Goal: Information Seeking & Learning: Check status

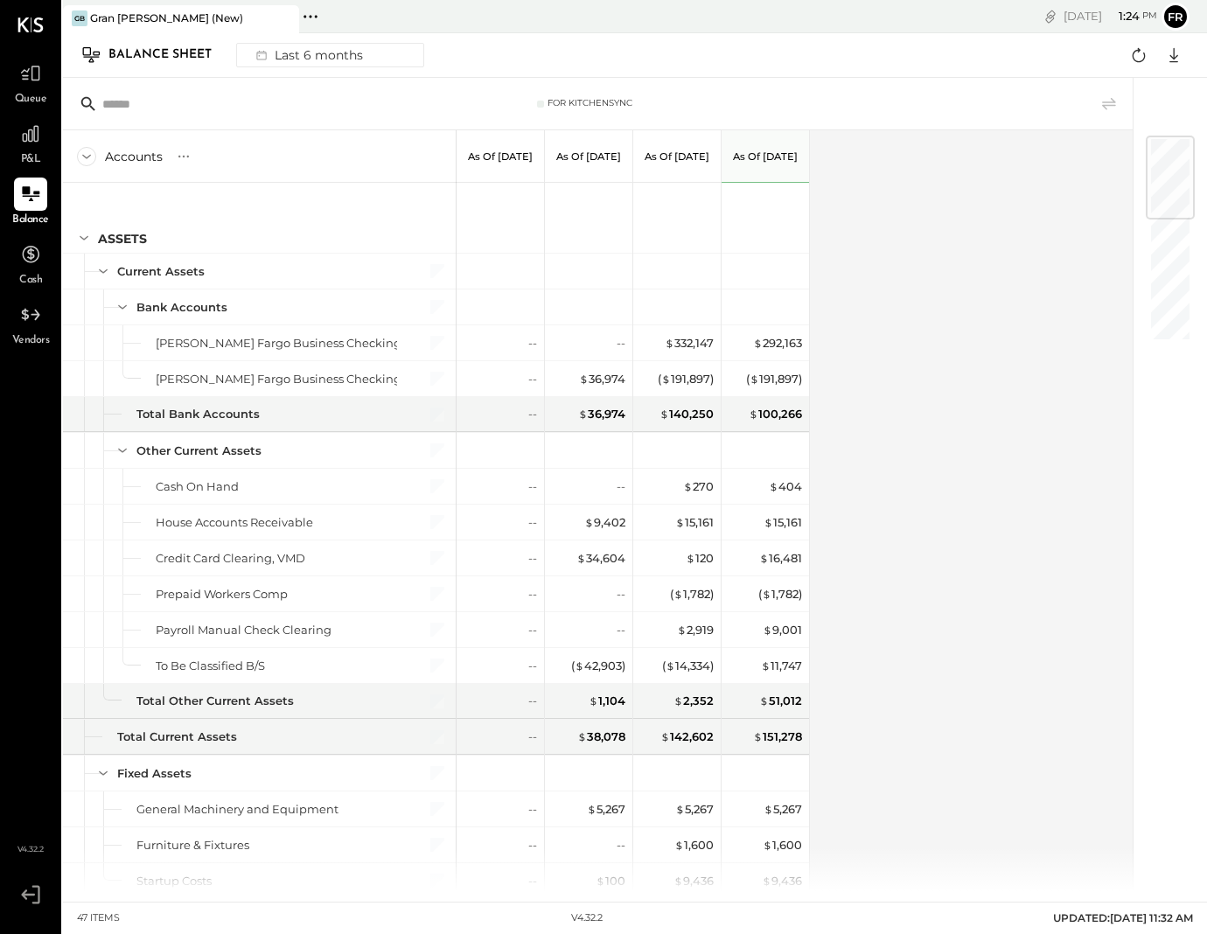
scroll to position [4, 0]
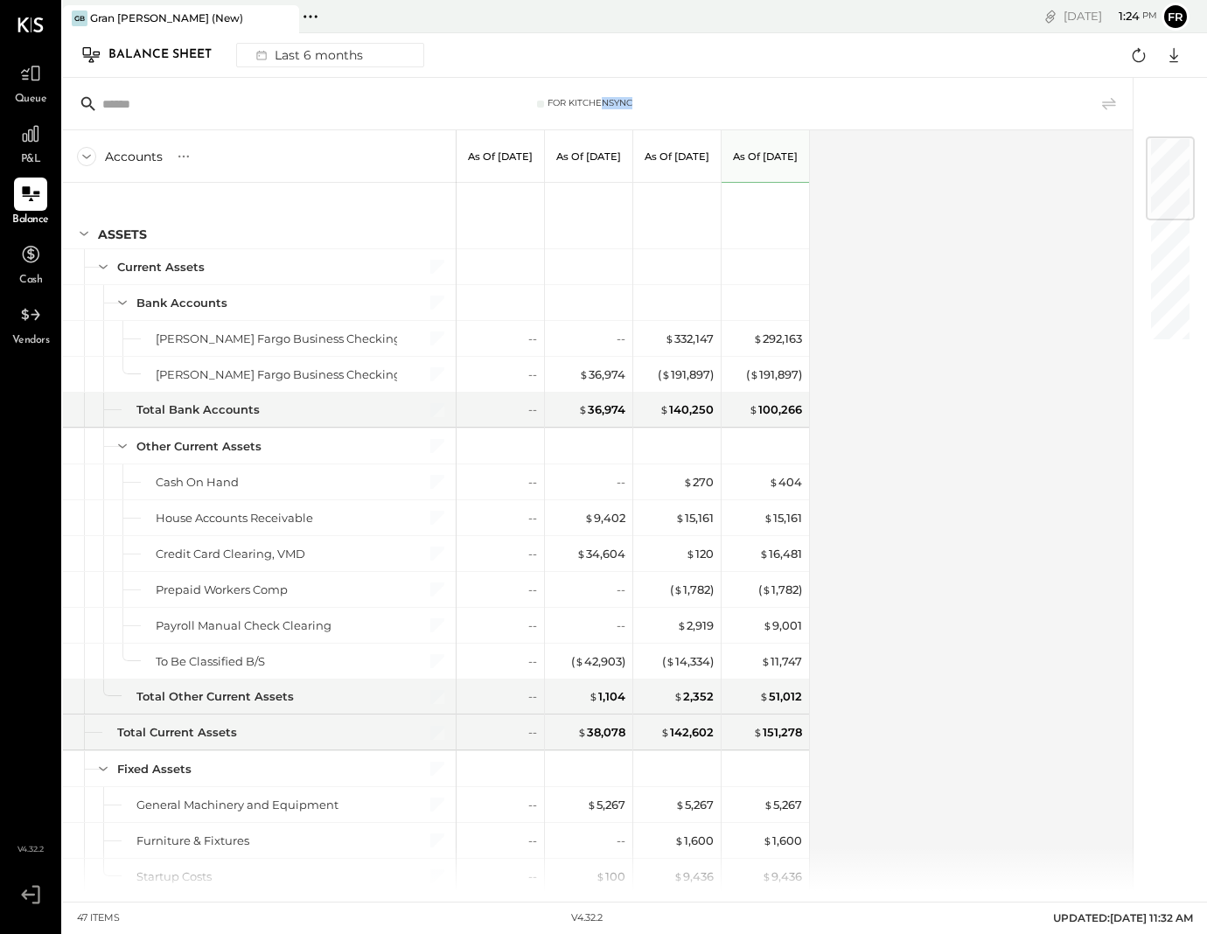
drag, startPoint x: 680, startPoint y: 98, endPoint x: 724, endPoint y: 99, distance: 43.7
click at [724, 99] on div "For KitchenSync" at bounding box center [584, 103] width 407 height 12
drag, startPoint x: 724, startPoint y: 99, endPoint x: 706, endPoint y: 103, distance: 18.9
click at [708, 102] on div "For KitchenSync" at bounding box center [584, 103] width 407 height 12
drag, startPoint x: 645, startPoint y: 108, endPoint x: 539, endPoint y: 115, distance: 106.1
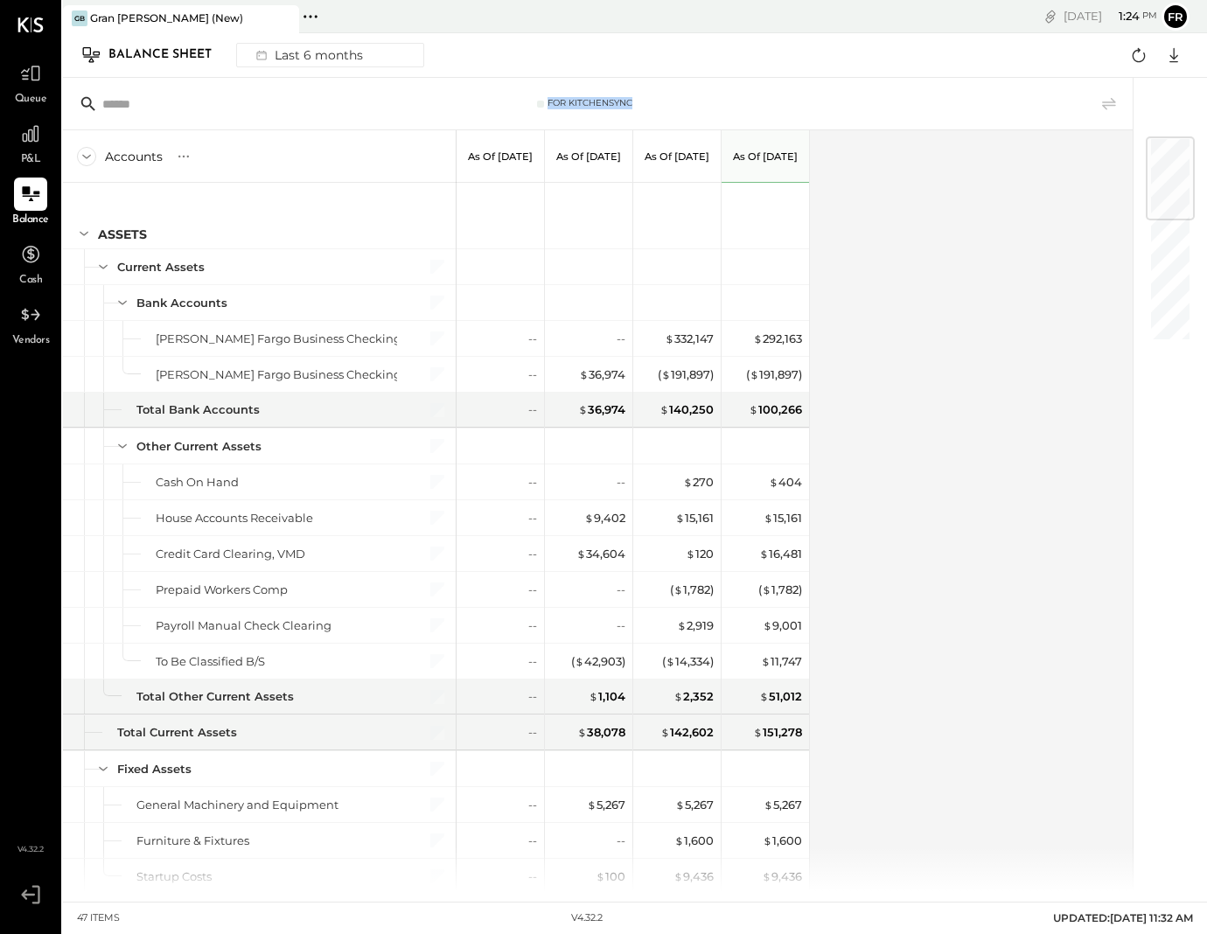
click at [539, 115] on div "For KitchenSync" at bounding box center [598, 104] width 1070 height 52
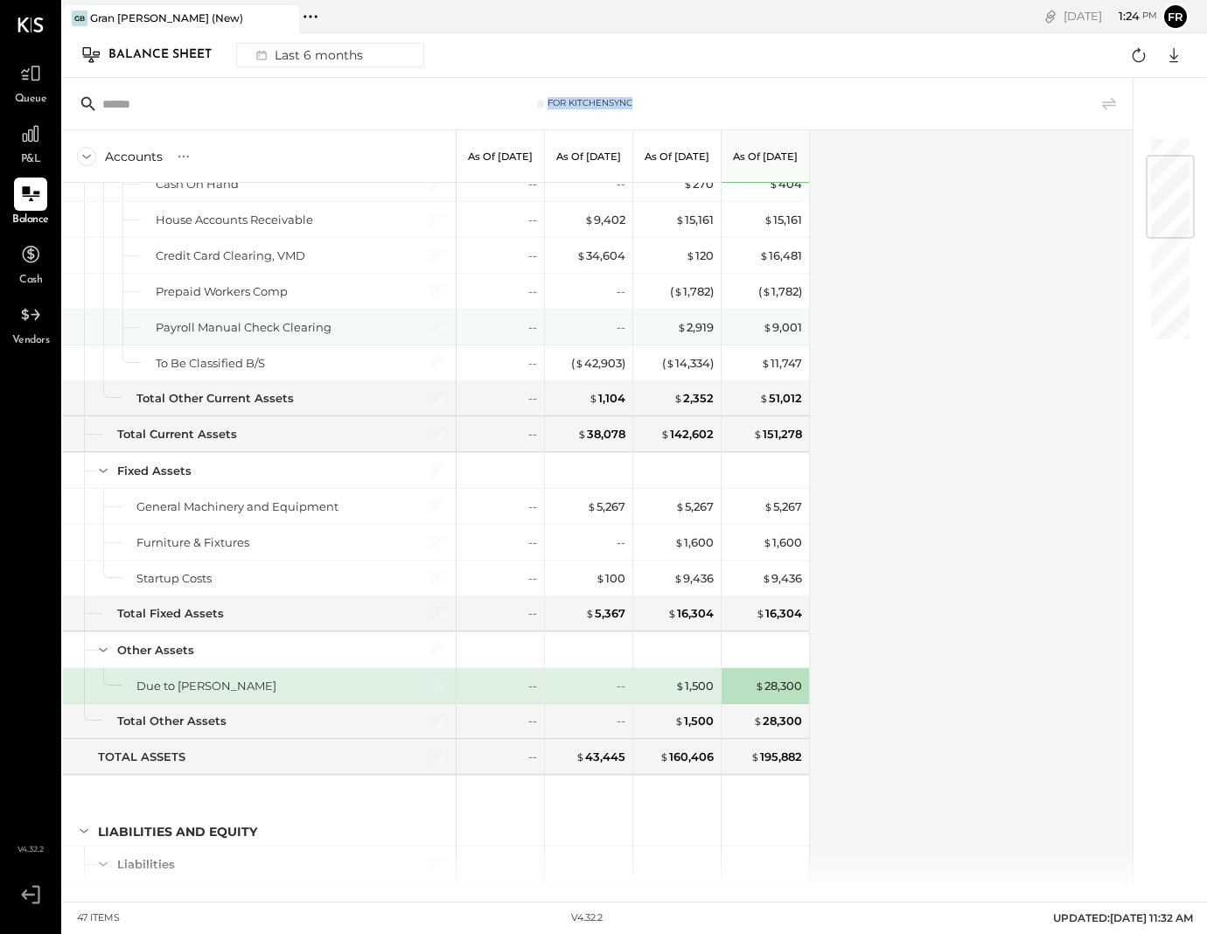
scroll to position [0, 0]
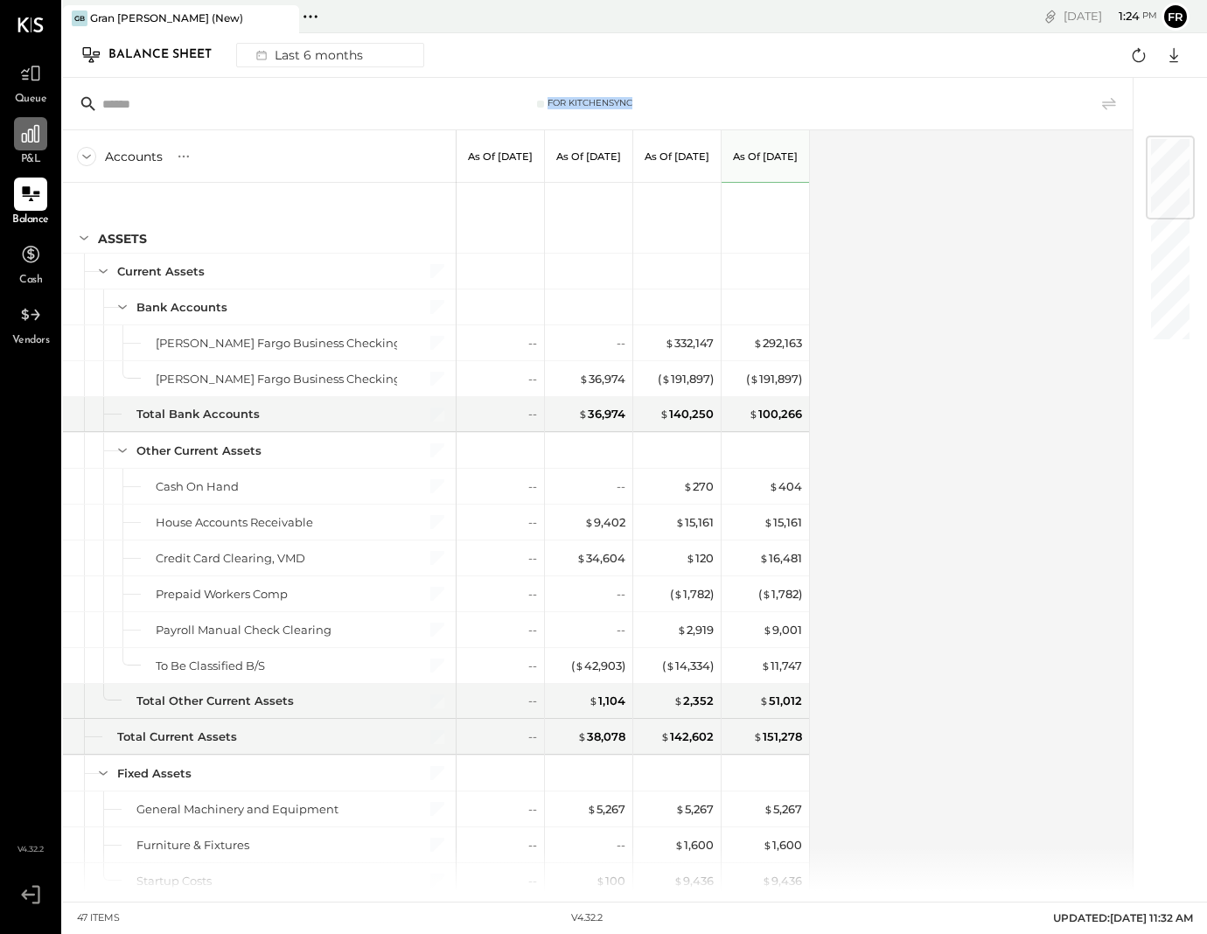
click at [37, 149] on div at bounding box center [30, 133] width 33 height 33
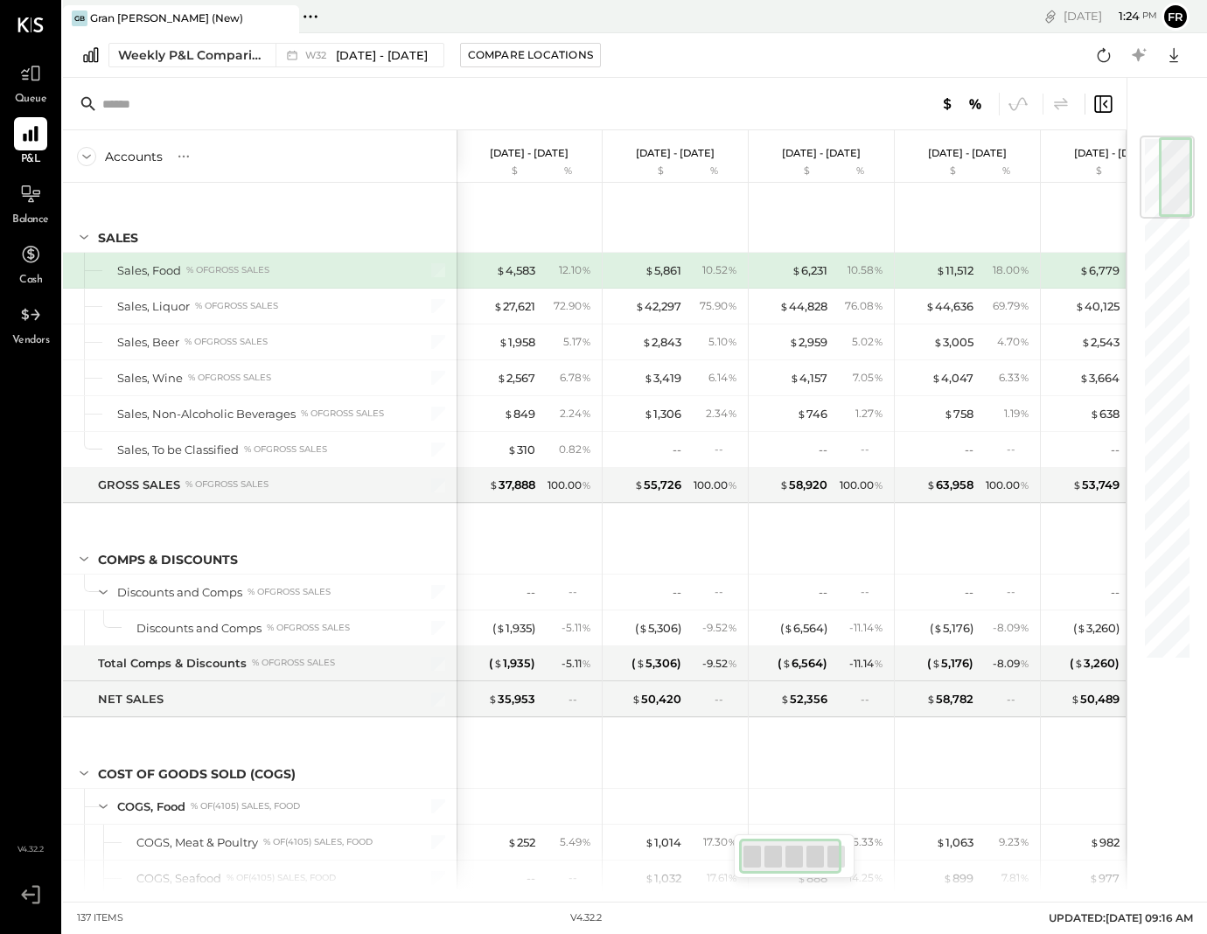
click at [310, 277] on div "Sales, Food % of GROSS SALES" at bounding box center [257, 270] width 281 height 17
drag, startPoint x: 227, startPoint y: 275, endPoint x: 251, endPoint y: 271, distance: 23.9
click at [233, 274] on div "% of GROSS SALES" at bounding box center [227, 270] width 83 height 12
